Goal: Find specific fact: Find specific fact

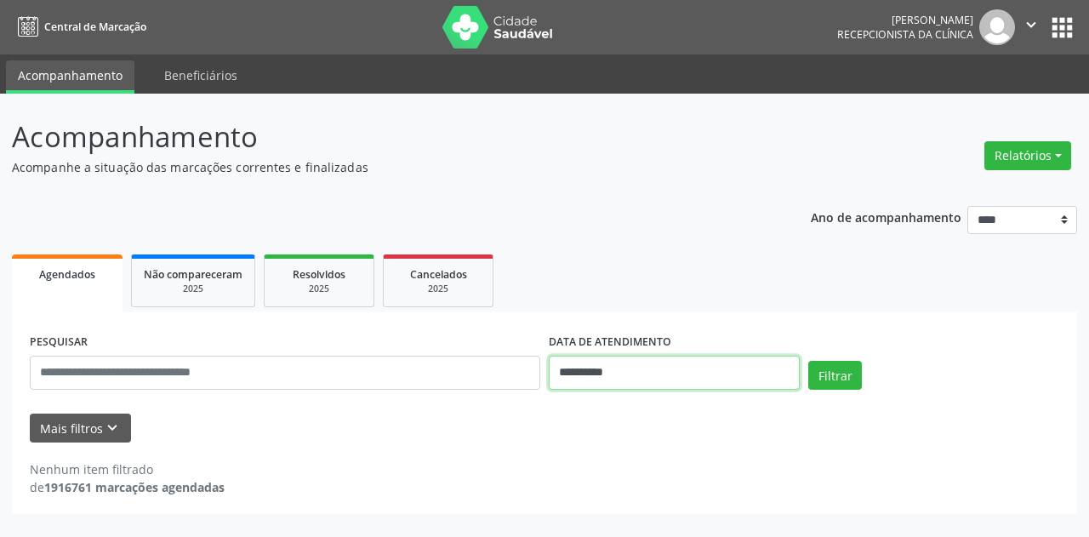
click at [679, 379] on input "**********" at bounding box center [674, 373] width 251 height 34
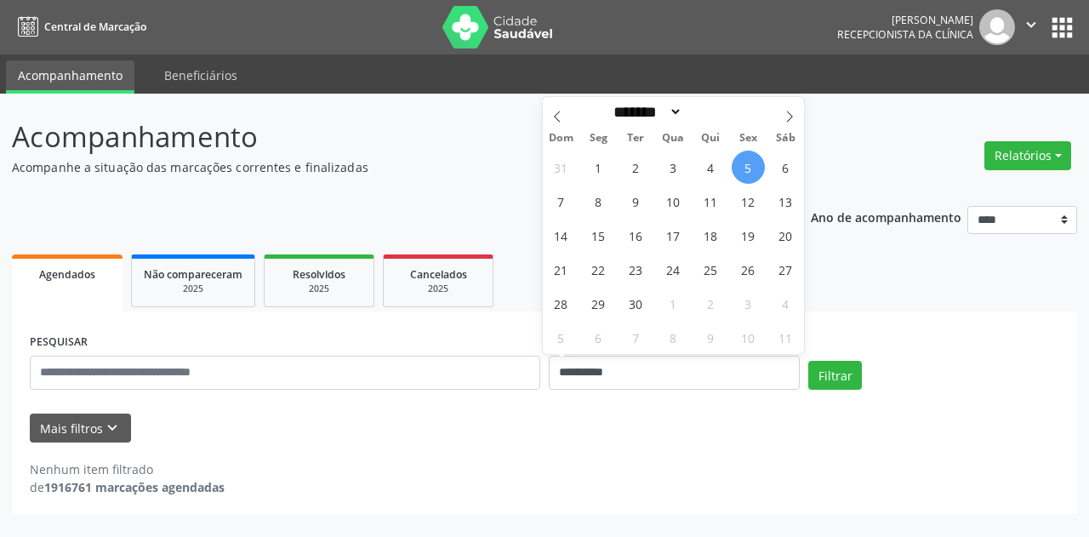
click at [747, 168] on span "5" at bounding box center [748, 167] width 33 height 33
type input "**********"
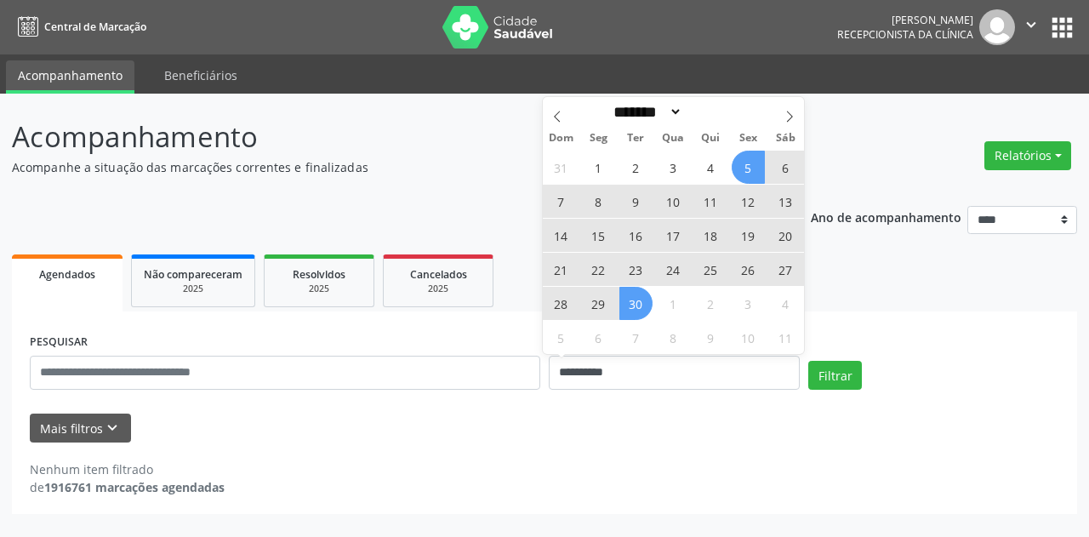
click at [638, 305] on span "30" at bounding box center [635, 303] width 33 height 33
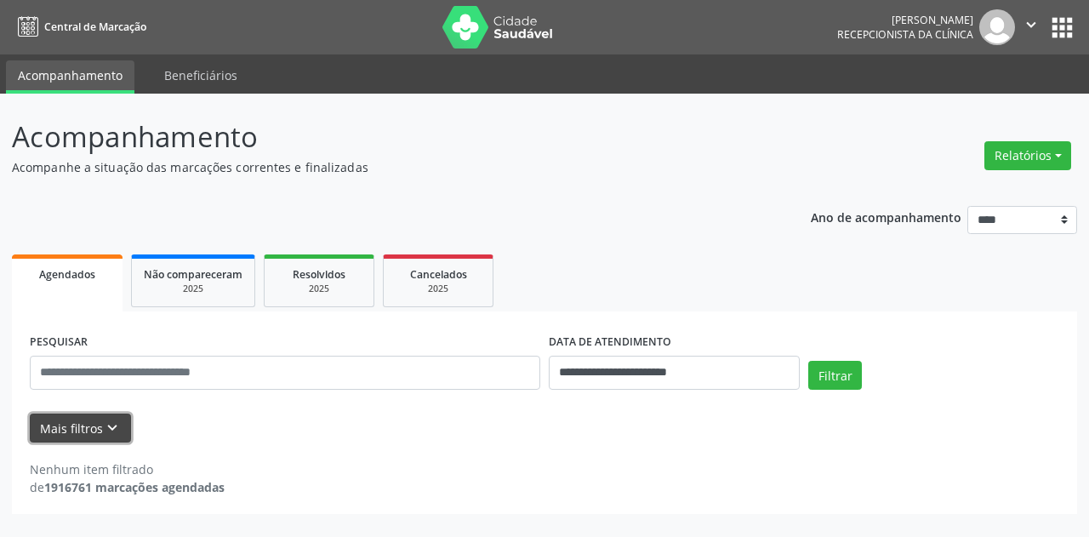
click at [111, 430] on icon "keyboard_arrow_down" at bounding box center [112, 428] width 19 height 19
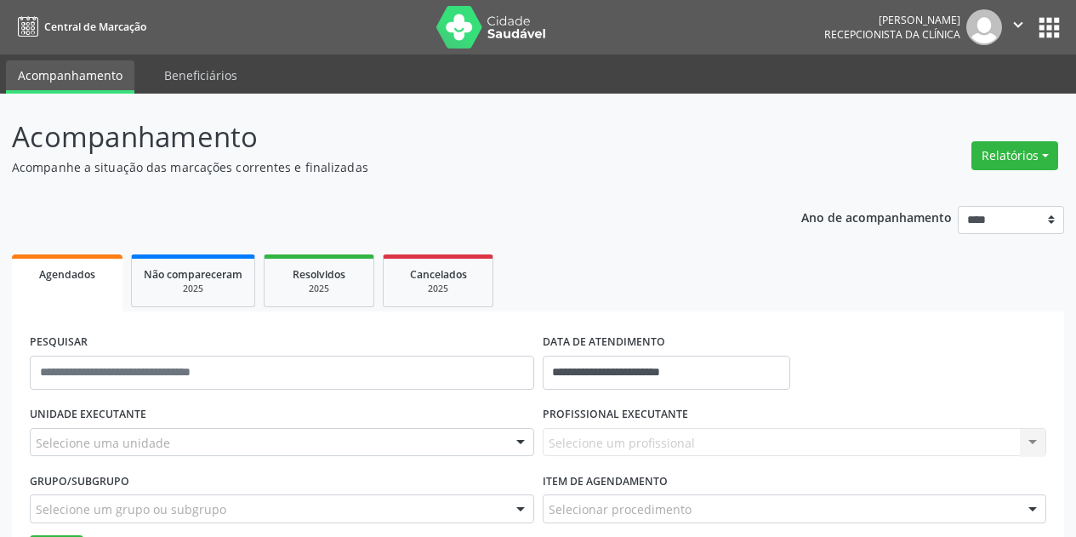
click at [188, 437] on div "Selecione uma unidade" at bounding box center [282, 442] width 504 height 29
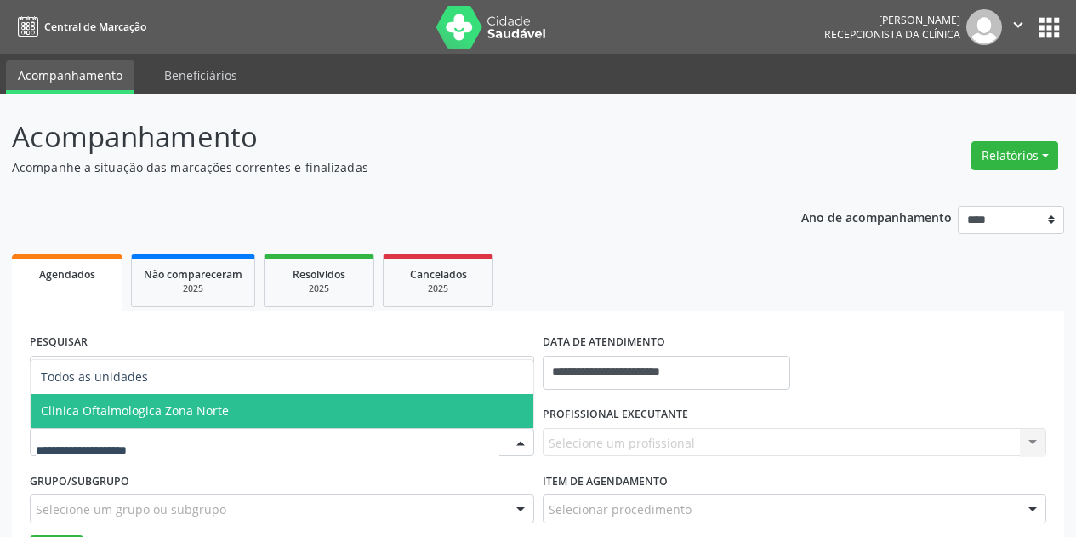
click at [219, 407] on span "Clinica Oftalmologica Zona Norte" at bounding box center [135, 410] width 188 height 16
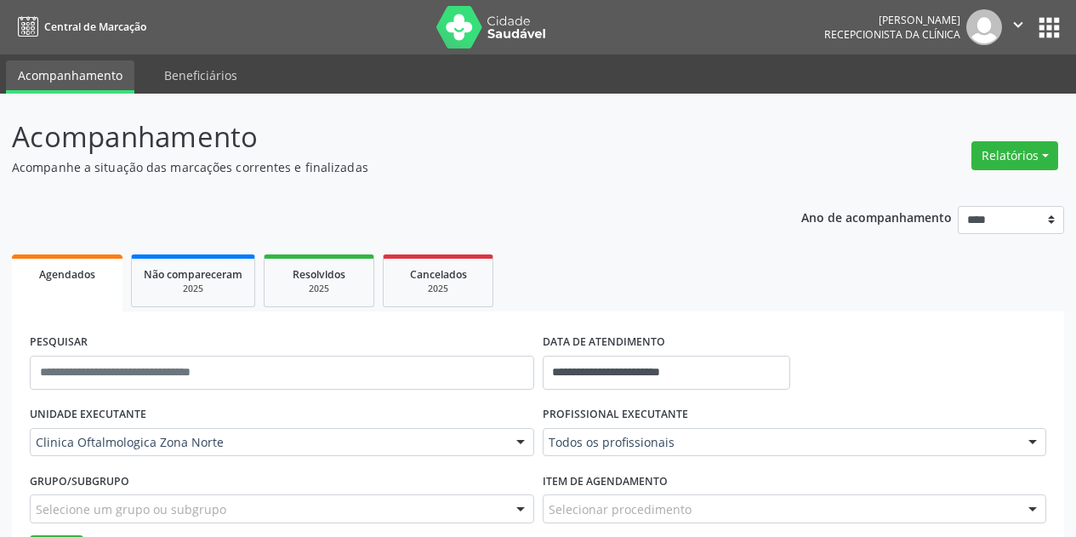
scroll to position [66, 0]
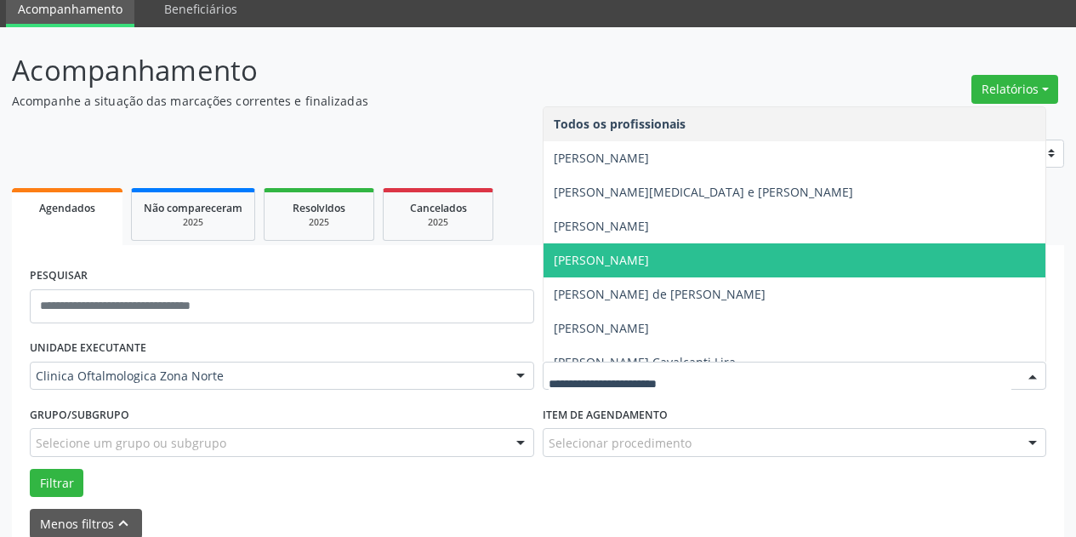
click at [796, 252] on span "[PERSON_NAME]" at bounding box center [795, 260] width 503 height 34
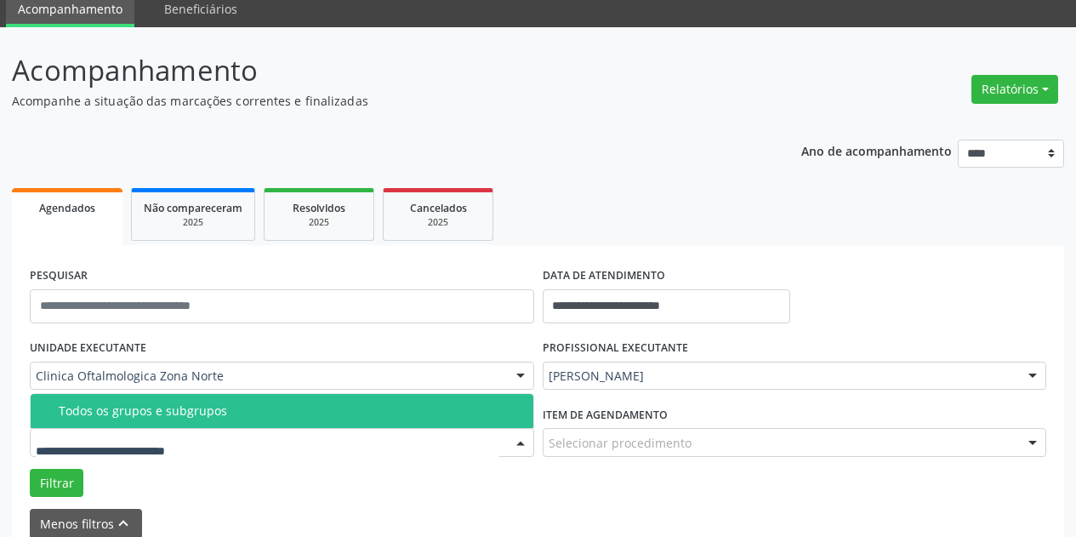
click at [329, 442] on div at bounding box center [282, 442] width 504 height 29
click at [319, 408] on div "Todos os grupos e subgrupos" at bounding box center [291, 411] width 465 height 14
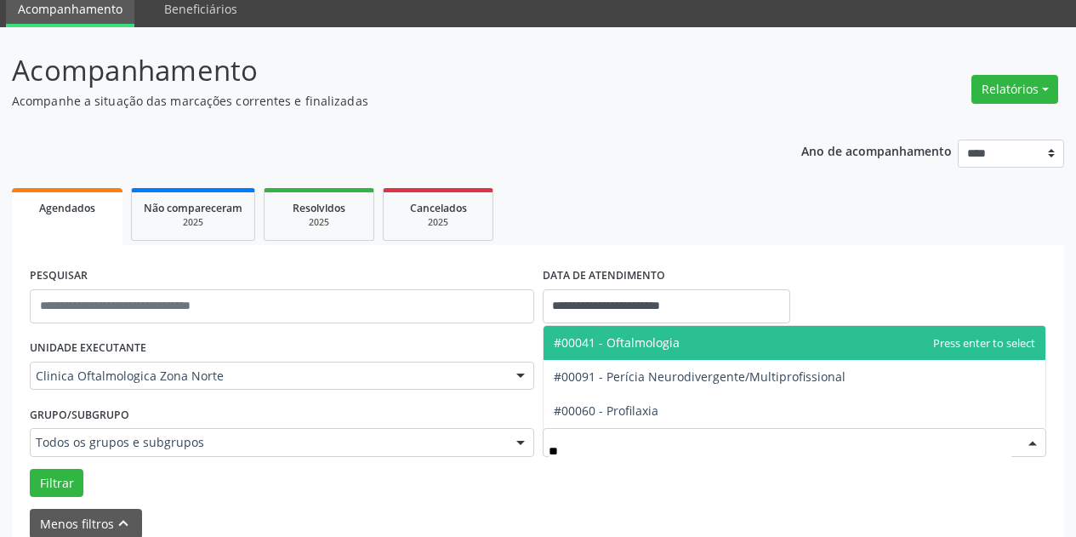
type input "***"
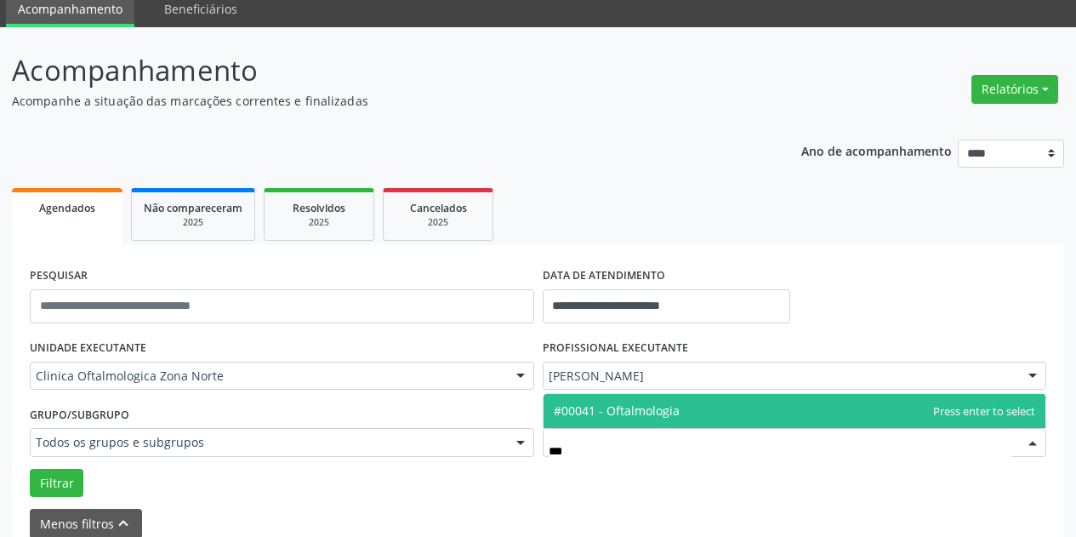
click at [634, 418] on span "#00041 - Oftalmologia" at bounding box center [795, 411] width 503 height 34
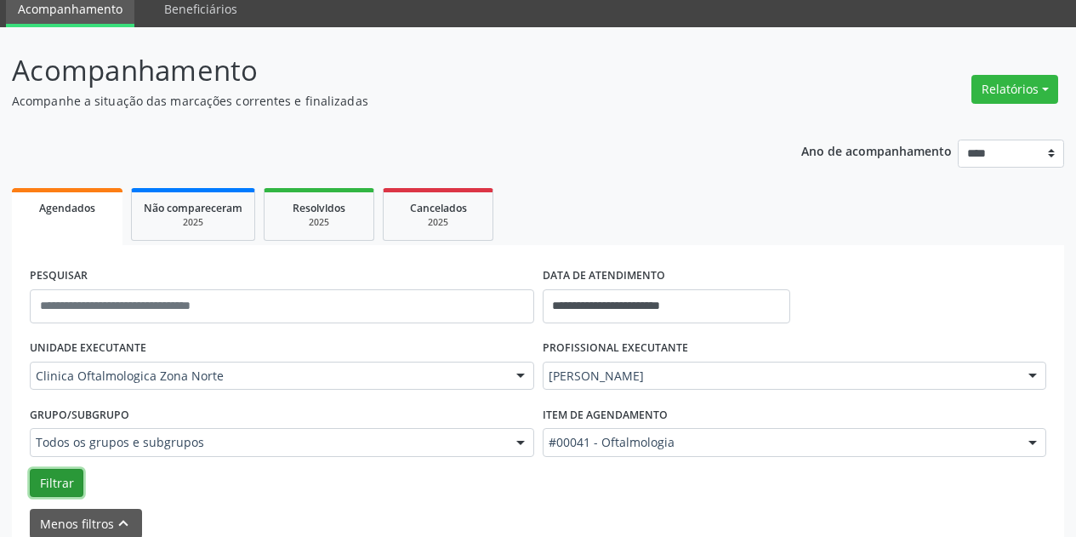
click at [66, 478] on button "Filtrar" at bounding box center [57, 483] width 54 height 29
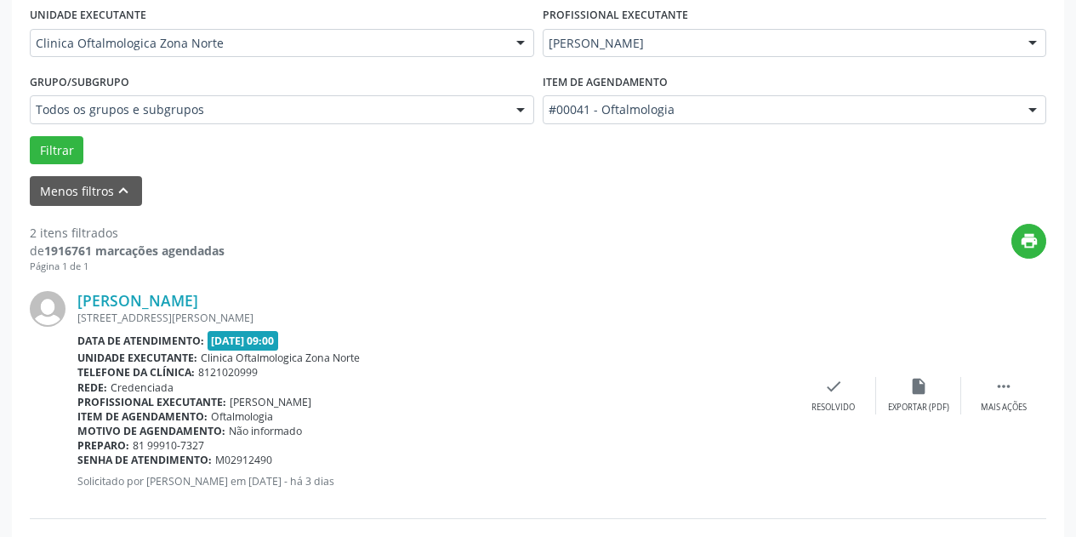
scroll to position [655, 0]
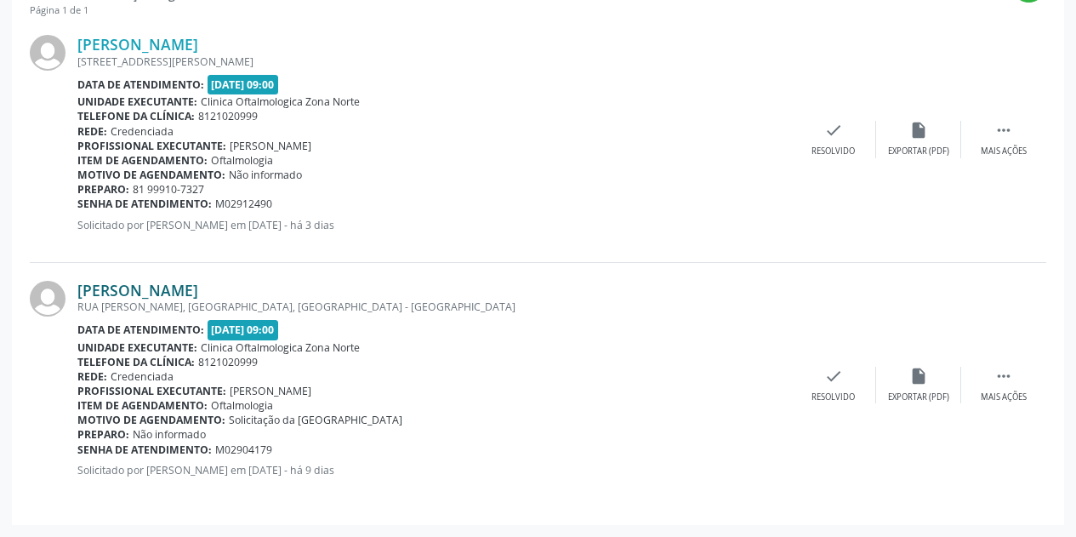
click at [192, 284] on link "[PERSON_NAME]" at bounding box center [137, 290] width 121 height 19
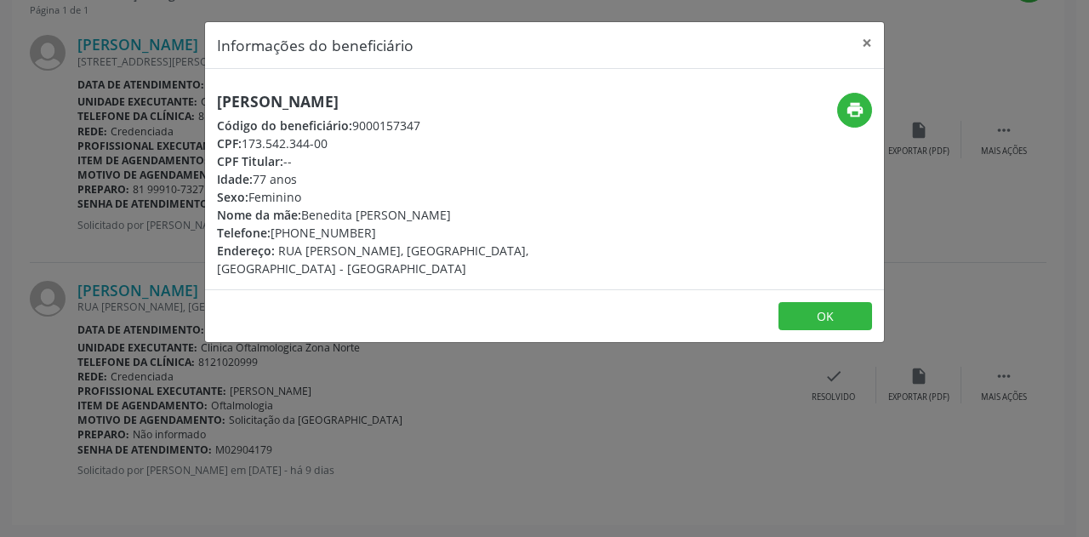
drag, startPoint x: 466, startPoint y: 102, endPoint x: 200, endPoint y: 97, distance: 266.3
click at [200, 97] on div "Informações do beneficiário × [PERSON_NAME] Código do beneficiário: 9000157347 …" at bounding box center [544, 268] width 1089 height 537
copy h5 "[PERSON_NAME]"
drag, startPoint x: 336, startPoint y: 143, endPoint x: 242, endPoint y: 140, distance: 94.5
click at [242, 140] on div "CPF: 173.542.344-00" at bounding box center [431, 143] width 429 height 18
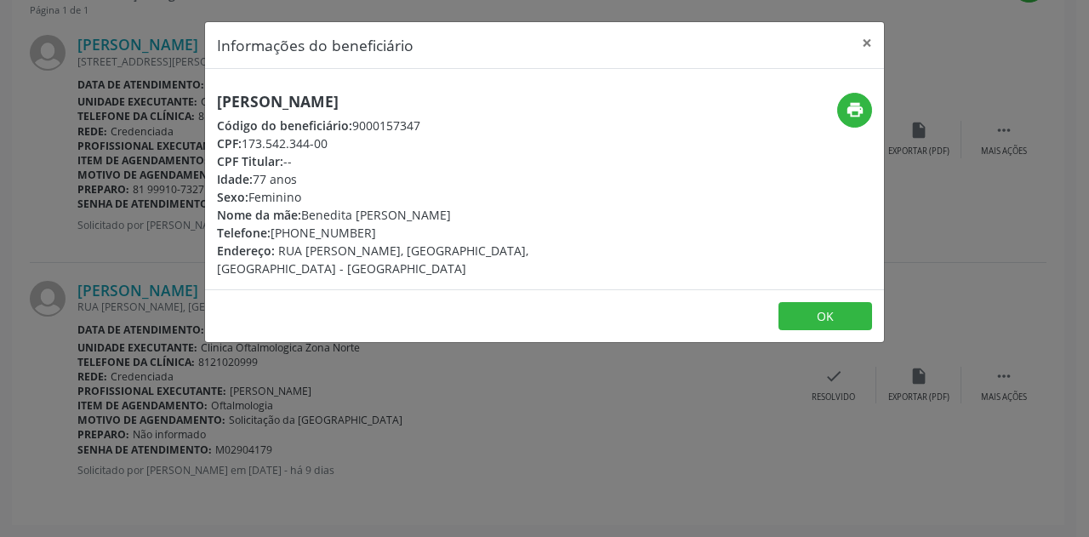
copy div "173.542.344-00"
drag, startPoint x: 367, startPoint y: 231, endPoint x: 298, endPoint y: 232, distance: 68.9
click at [298, 233] on div "Telefone: [PHONE_NUMBER]" at bounding box center [431, 233] width 429 height 18
copy div "99820-7008"
drag, startPoint x: 447, startPoint y: 212, endPoint x: 301, endPoint y: 211, distance: 146.3
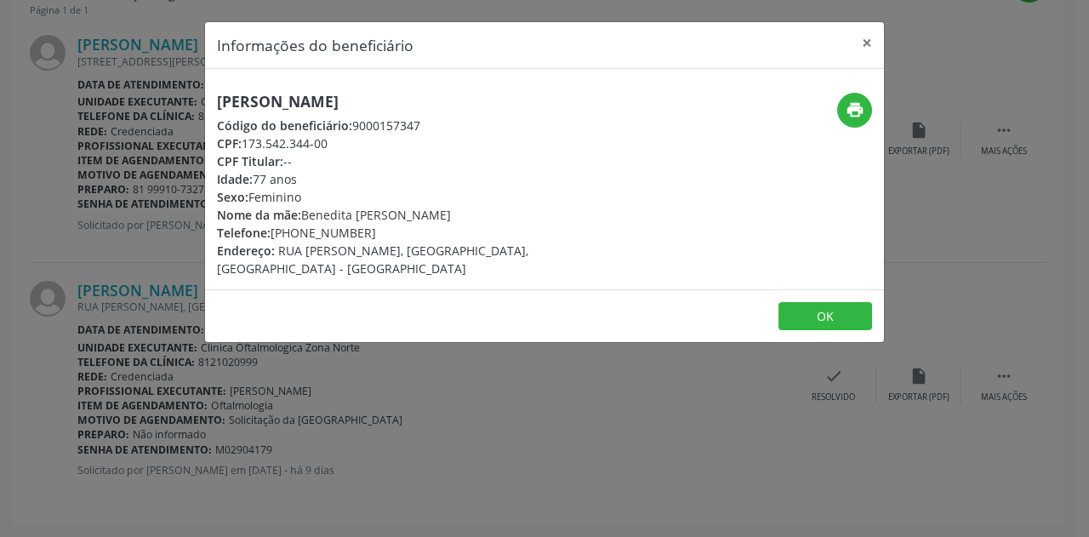
click at [301, 213] on div "Nome da mãe: Benedita [PERSON_NAME]" at bounding box center [431, 215] width 429 height 18
copy div "Benedita [PERSON_NAME]"
drag, startPoint x: 281, startPoint y: 178, endPoint x: 209, endPoint y: 174, distance: 71.5
click at [209, 175] on div "[PERSON_NAME] Código do beneficiário: 9000157347 CPF: 173.542.344-00 CPF Titula…" at bounding box center [431, 185] width 453 height 185
copy div "Idade: 77 anos"
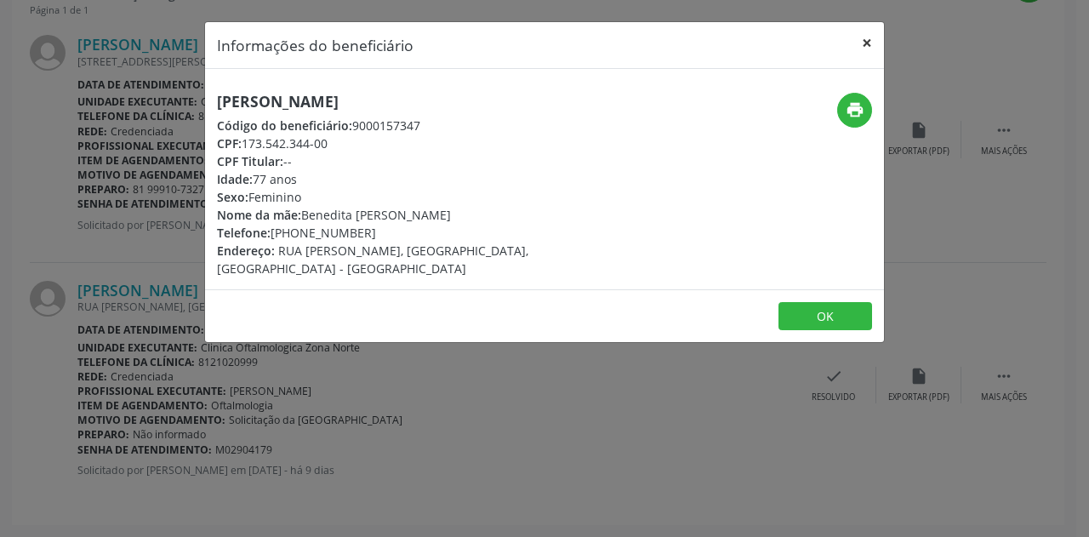
click at [869, 37] on button "×" at bounding box center [867, 43] width 34 height 42
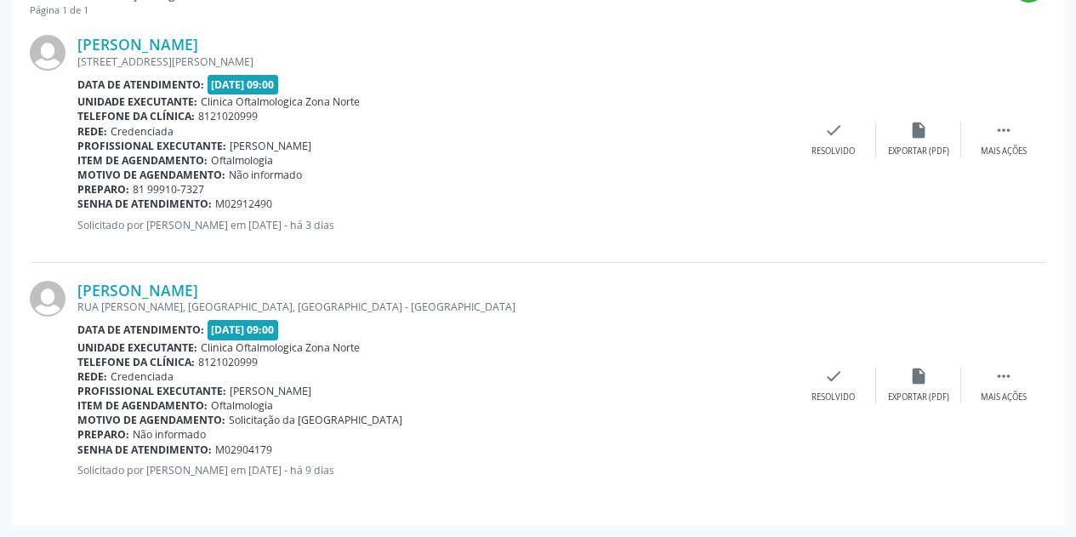
drag, startPoint x: 281, startPoint y: 452, endPoint x: 80, endPoint y: 448, distance: 200.8
click at [80, 448] on div "Senha de atendimento: M02904179" at bounding box center [434, 449] width 714 height 14
copy div "Senha de atendimento: M02904179"
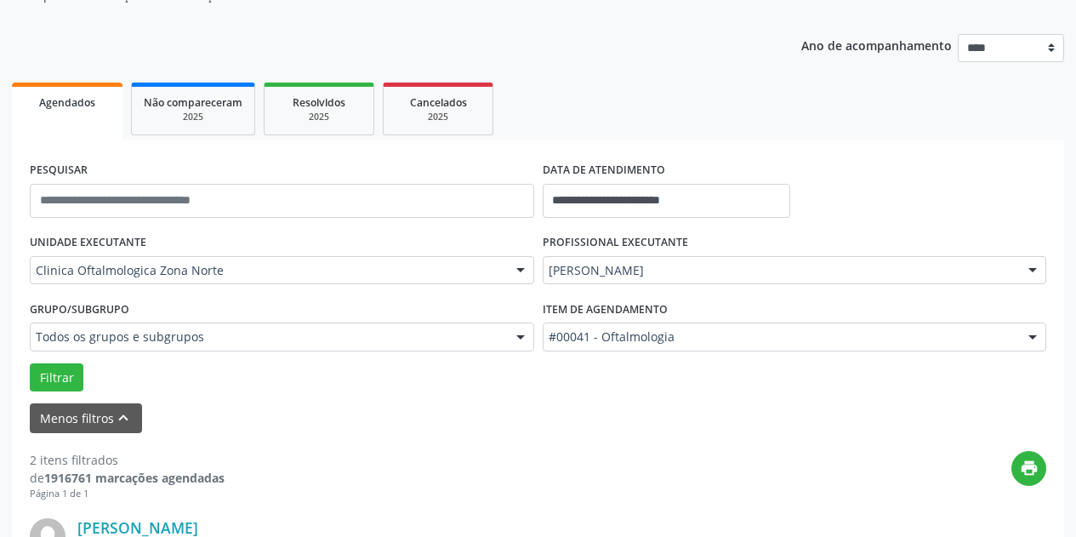
scroll to position [145, 0]
